Goal: Information Seeking & Learning: Learn about a topic

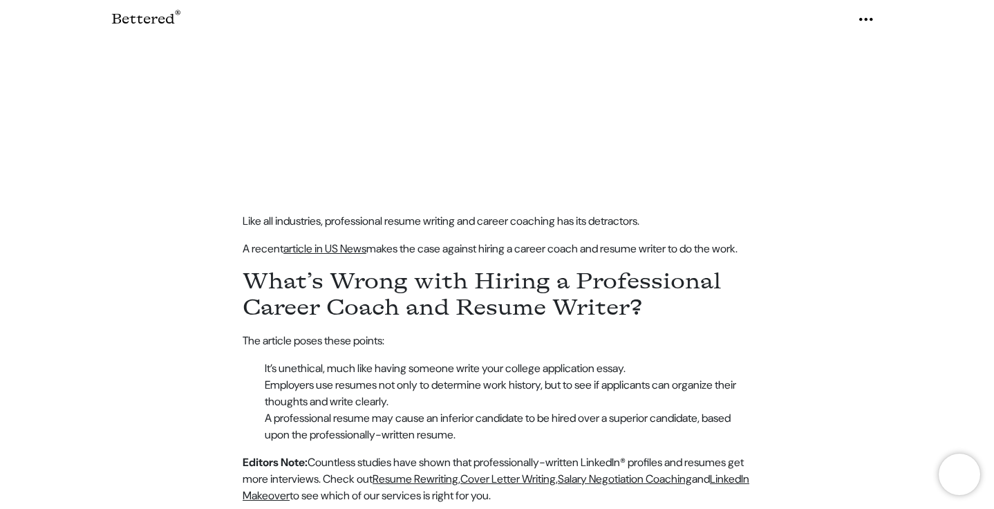
scroll to position [478, 0]
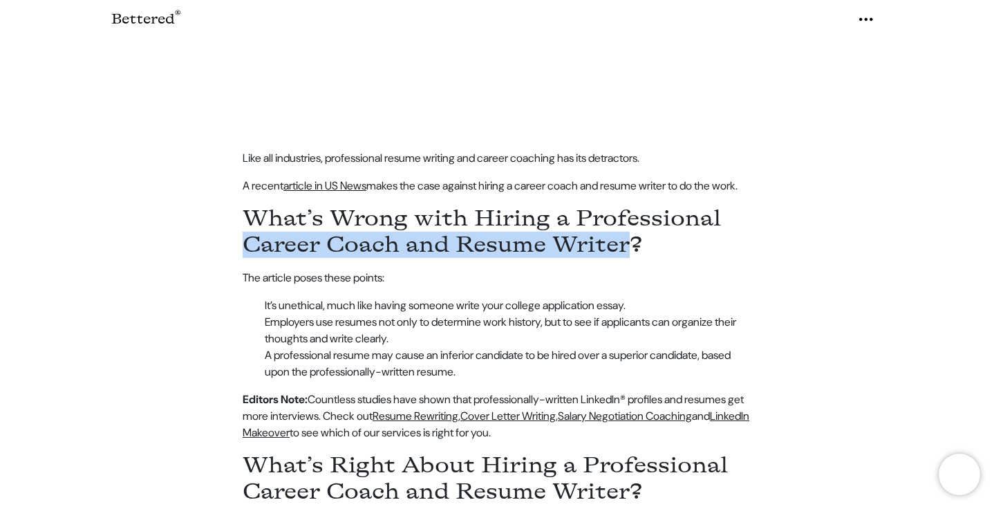
drag, startPoint x: 247, startPoint y: 219, endPoint x: 629, endPoint y: 210, distance: 382.4
click at [629, 210] on strong "What’s Wrong with Hiring a Professional Career Coach and Resume Writer?" at bounding box center [482, 216] width 479 height 52
copy strong "Career Coach and Resume Writer"
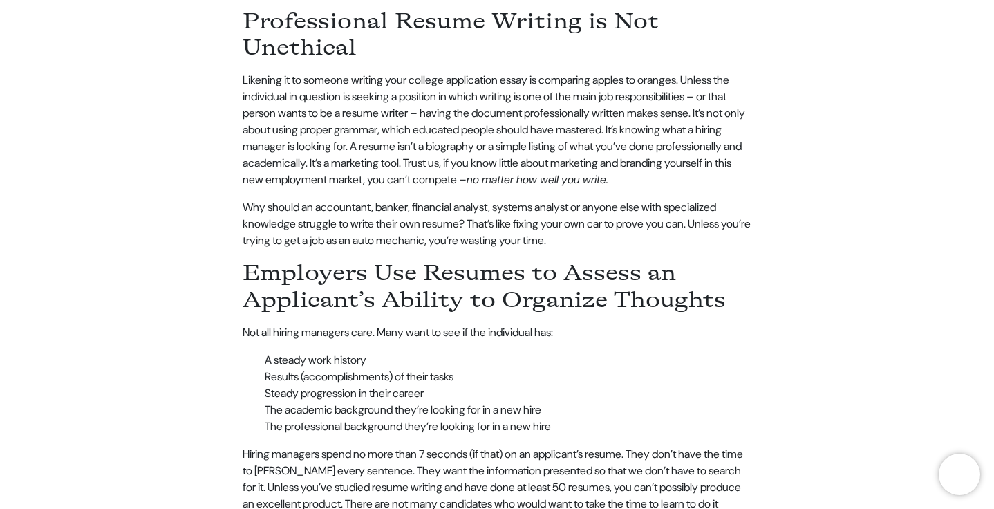
scroll to position [792, 0]
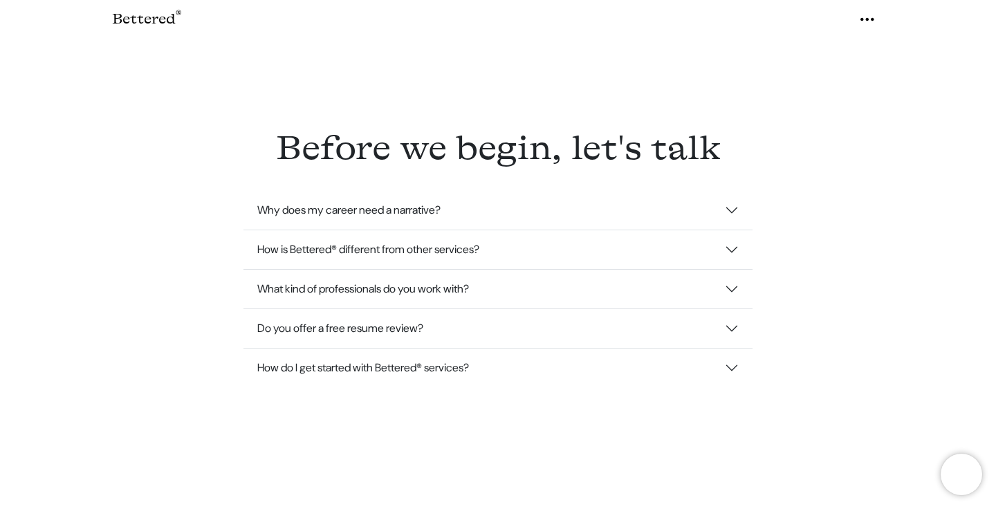
scroll to position [3053, 0]
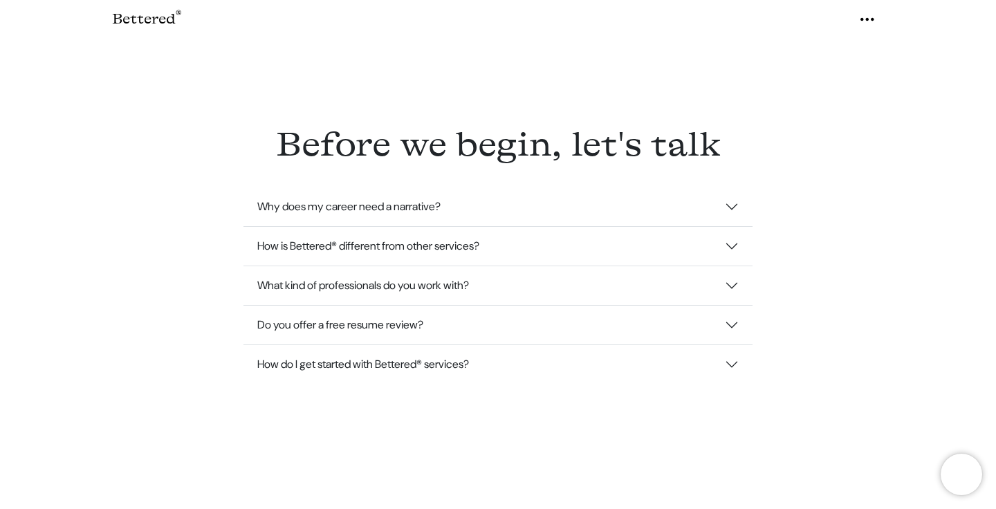
click at [869, 21] on icon "button" at bounding box center [867, 19] width 17 height 21
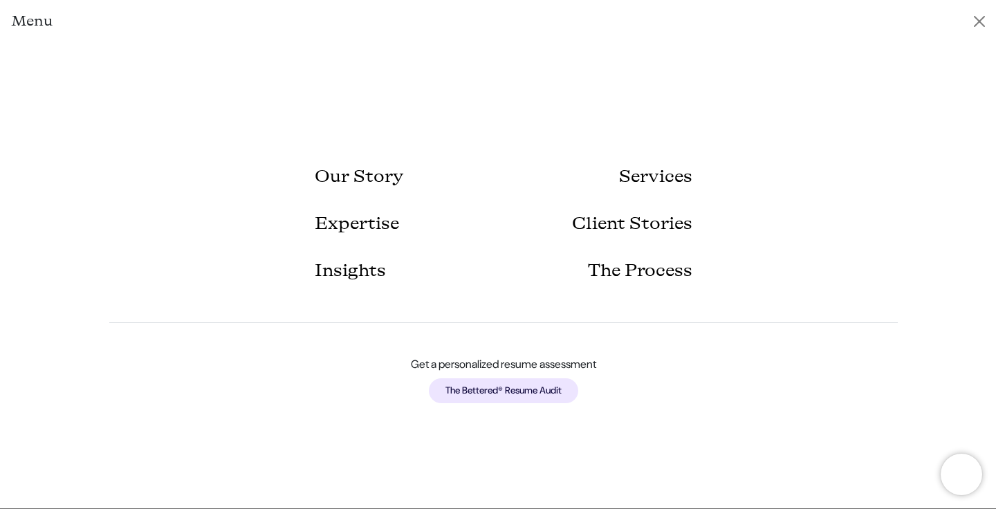
click at [516, 400] on link "The Bettered® Resume Audit" at bounding box center [503, 390] width 149 height 25
click at [555, 386] on link "The Bettered® Resume Audit" at bounding box center [503, 390] width 149 height 25
click at [979, 25] on button "Close" at bounding box center [979, 21] width 22 height 22
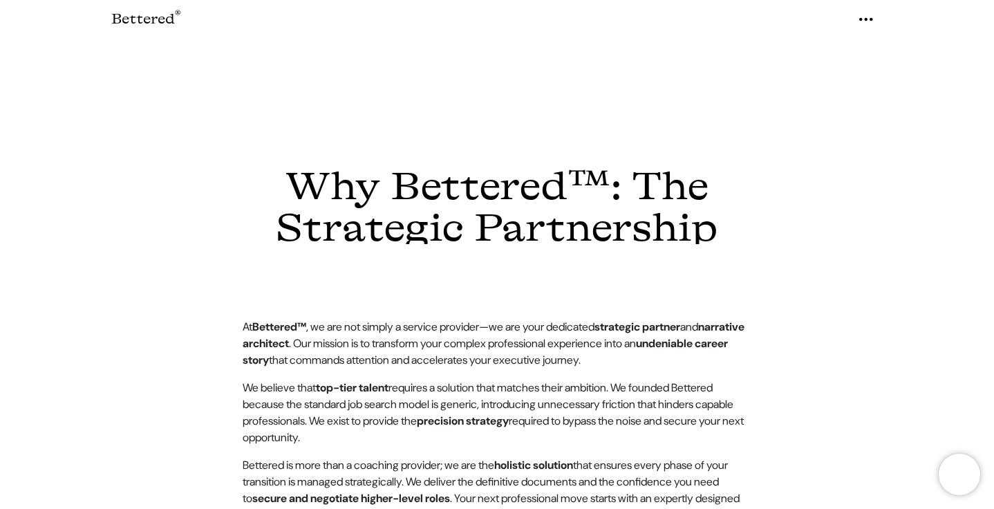
scroll to position [88, 0]
